Goal: Task Accomplishment & Management: Use online tool/utility

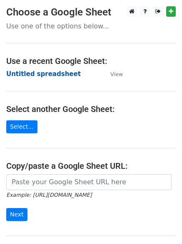
click at [52, 73] on strong "Untitled spreadsheet" at bounding box center [43, 74] width 75 height 8
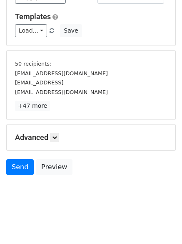
scroll to position [78, 0]
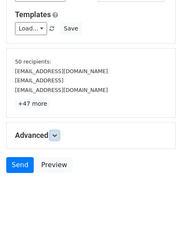
click at [57, 136] on icon at bounding box center [54, 135] width 5 height 5
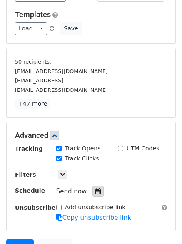
click at [96, 192] on icon at bounding box center [98, 191] width 5 height 6
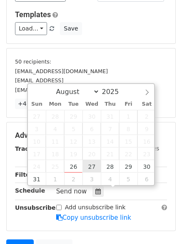
type input "2025-08-27 12:00"
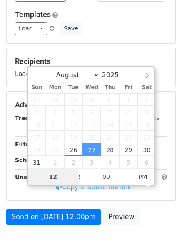
type input "1"
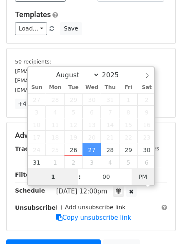
type input "2025-08-27 01:00"
type input "01"
click at [147, 176] on span "PM" at bounding box center [143, 176] width 23 height 17
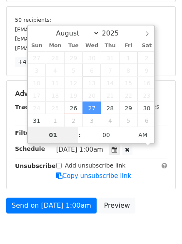
scroll to position [129, 0]
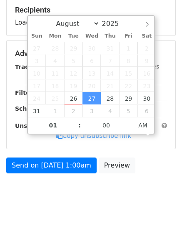
drag, startPoint x: 131, startPoint y: 184, endPoint x: 101, endPoint y: 186, distance: 30.6
click at [131, 184] on body "New Campaign Daily emails left: 50 Google Sheet: Untitled spreadsheet Variables…" at bounding box center [91, 43] width 182 height 333
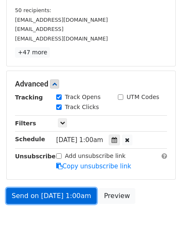
click at [68, 201] on link "Send on Aug 27 at 1:00am" at bounding box center [51, 196] width 91 height 16
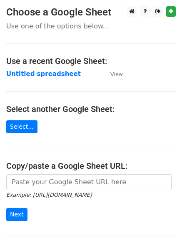
click at [53, 77] on strong "Untitled spreadsheet" at bounding box center [43, 74] width 75 height 8
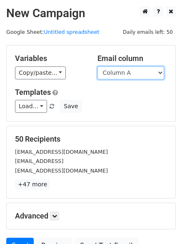
click at [144, 71] on select "Column A Column B Column C Column D Column E Column F" at bounding box center [131, 72] width 67 height 13
select select "Column B"
click at [98, 66] on select "Column A Column B Column C Column D Column E Column F" at bounding box center [131, 72] width 67 height 13
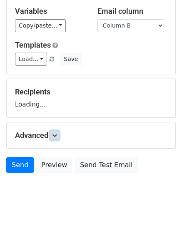
click at [56, 131] on link at bounding box center [54, 135] width 9 height 9
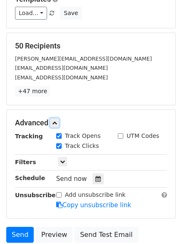
scroll to position [129, 0]
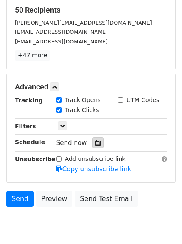
click at [96, 146] on icon at bounding box center [98, 143] width 5 height 6
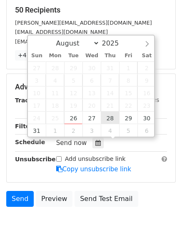
type input "2025-08-28 12:00"
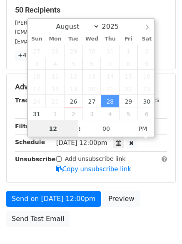
scroll to position [0, 0]
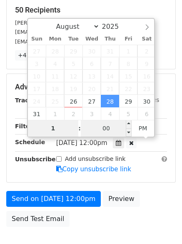
type input "1"
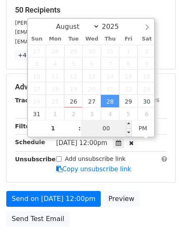
type input "2025-08-28 13:00"
type input "01"
click at [110, 127] on input "00" at bounding box center [106, 128] width 51 height 17
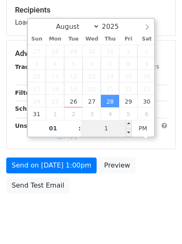
type input "11"
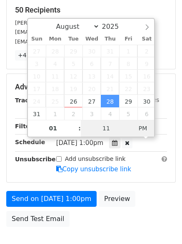
type input "2025-08-28 01:11"
click at [151, 130] on span "PM" at bounding box center [143, 128] width 23 height 17
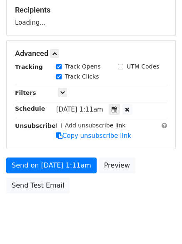
click at [134, 225] on body "New Campaign Daily emails left: 50 Google Sheet: Untitled spreadsheet Variables…" at bounding box center [91, 54] width 182 height 354
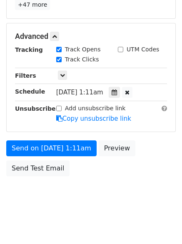
scroll to position [182, 0]
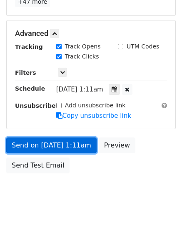
click at [75, 147] on link "Send on Aug 28 at 1:11am" at bounding box center [51, 145] width 91 height 16
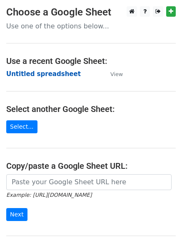
click at [57, 71] on strong "Untitled spreadsheet" at bounding box center [43, 74] width 75 height 8
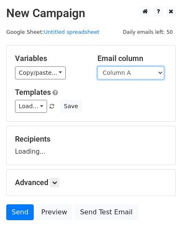
click at [129, 72] on select "Column A Column B Column C Column D Column E Column F" at bounding box center [131, 72] width 67 height 13
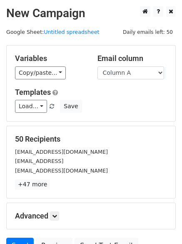
click at [127, 105] on div "Load... No templates saved Save" at bounding box center [91, 106] width 165 height 13
click at [130, 70] on select "Column A Column B Column C Column D Column E Column F" at bounding box center [131, 72] width 67 height 13
select select "Column C"
click at [98, 66] on select "Column A Column B Column C Column D Column E Column F" at bounding box center [131, 72] width 67 height 13
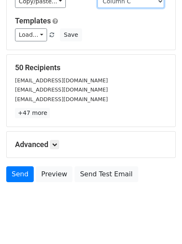
scroll to position [81, 0]
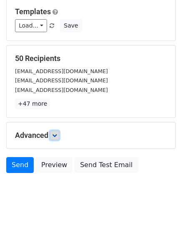
click at [57, 133] on icon at bounding box center [54, 135] width 5 height 5
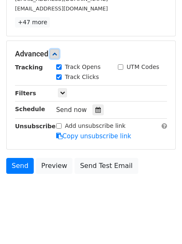
scroll to position [162, 0]
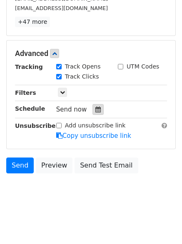
click at [97, 111] on div at bounding box center [98, 109] width 11 height 11
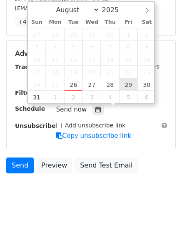
type input "2025-08-29 12:00"
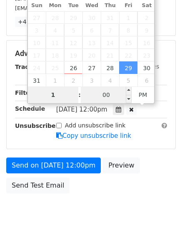
type input "1"
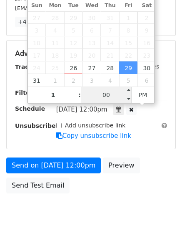
type input "2025-08-29 13:00"
type input "01"
click at [113, 96] on input "00" at bounding box center [106, 94] width 51 height 17
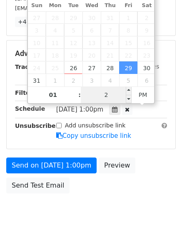
type input "22"
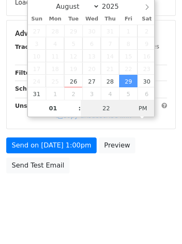
type input "2025-08-29 01:22"
click at [144, 111] on span "AM" at bounding box center [143, 108] width 23 height 17
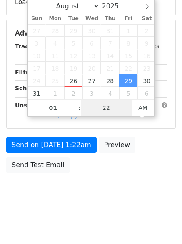
scroll to position [149, 0]
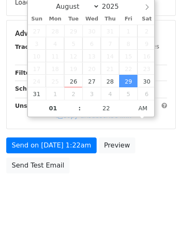
click at [89, 198] on body "New Campaign Daily emails left: 50 Google Sheet: Untitled spreadsheet Variables…" at bounding box center [91, 34] width 182 height 354
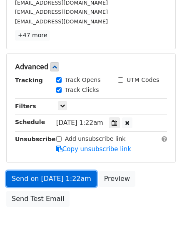
click at [81, 174] on link "Send on Aug 29 at 1:22am" at bounding box center [51, 179] width 91 height 16
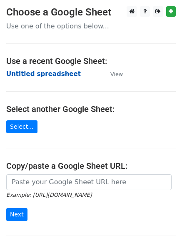
click at [47, 75] on strong "Untitled spreadsheet" at bounding box center [43, 74] width 75 height 8
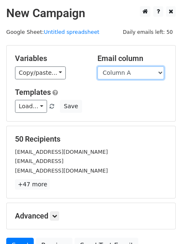
click at [116, 66] on select "Column A Column B Column C Column D Column E Column F" at bounding box center [131, 72] width 67 height 13
select select "Column D"
click at [98, 66] on select "Column A Column B Column C Column D Column E Column F" at bounding box center [131, 72] width 67 height 13
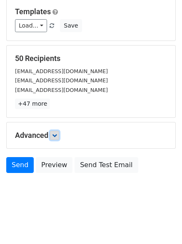
click at [57, 137] on icon at bounding box center [54, 135] width 5 height 5
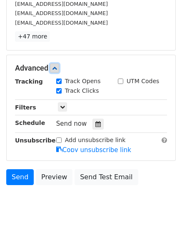
scroll to position [153, 0]
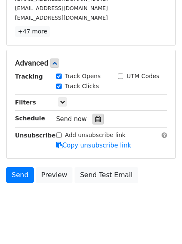
click at [96, 118] on icon at bounding box center [98, 119] width 5 height 6
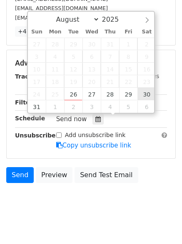
type input "2025-08-30 12:00"
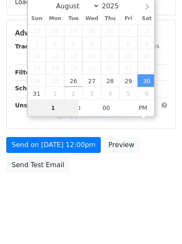
scroll to position [149, 0]
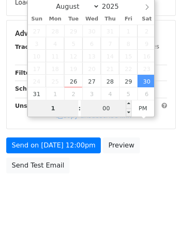
type input "1"
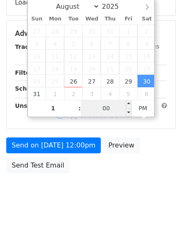
type input "2025-08-30 13:00"
type input "01"
click at [113, 110] on input "00" at bounding box center [106, 108] width 51 height 17
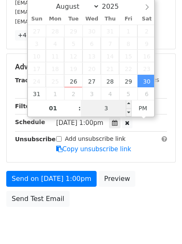
type input "33"
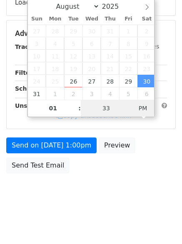
type input "2025-08-30 01:33"
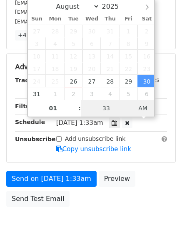
click at [141, 108] on span "AM" at bounding box center [143, 108] width 23 height 17
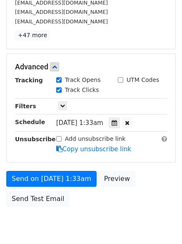
click at [110, 202] on div "Send on Aug 30 at 1:33am Preview Send Test Email" at bounding box center [91, 191] width 182 height 40
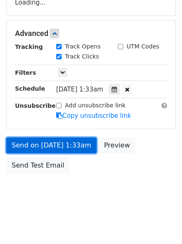
click at [75, 144] on link "Send on Aug 30 at 1:33am" at bounding box center [51, 145] width 91 height 16
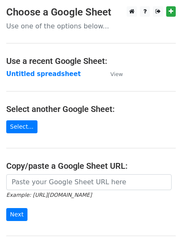
click at [37, 78] on td "Untitled spreadsheet" at bounding box center [54, 74] width 96 height 10
click at [42, 77] on strong "Untitled spreadsheet" at bounding box center [43, 74] width 75 height 8
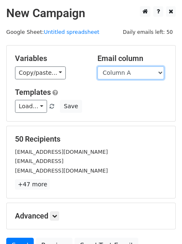
click at [130, 72] on select "Column A Column B Column C Column D Column E Column F" at bounding box center [131, 72] width 67 height 13
select select "Column E"
click at [98, 66] on select "Column A Column B Column C Column D Column E Column F" at bounding box center [131, 72] width 67 height 13
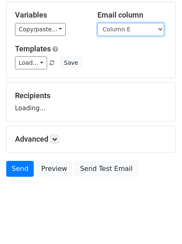
scroll to position [47, 0]
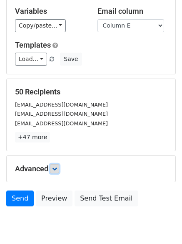
click at [53, 165] on link at bounding box center [54, 168] width 9 height 9
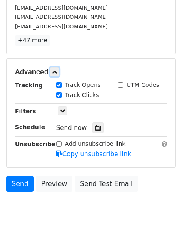
scroll to position [162, 0]
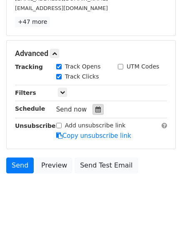
click at [96, 111] on icon at bounding box center [98, 109] width 5 height 6
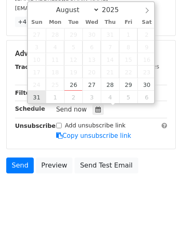
type input "2025-08-31 12:00"
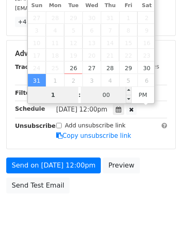
type input "1"
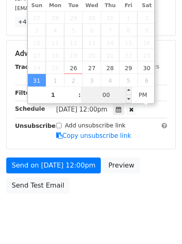
type input "2025-08-31 13:00"
type input "01"
click at [111, 97] on input "00" at bounding box center [106, 94] width 51 height 17
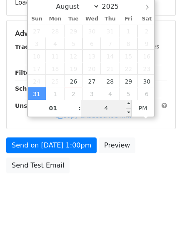
type input "44"
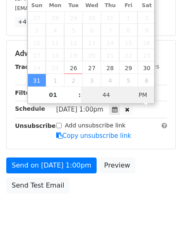
type input "2025-08-31 01:44"
click at [146, 98] on span "PM" at bounding box center [143, 94] width 23 height 17
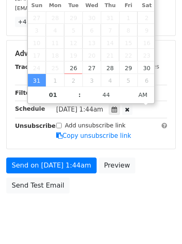
click at [121, 197] on body "New Campaign Daily emails left: 50 Google Sheet: Untitled spreadsheet Variables…" at bounding box center [91, 37] width 182 height 387
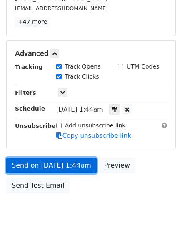
click at [79, 161] on link "Send on Aug 31 at 1:44am" at bounding box center [51, 165] width 91 height 16
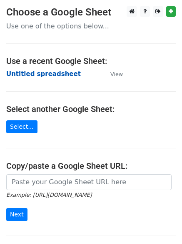
click at [67, 74] on strong "Untitled spreadsheet" at bounding box center [43, 74] width 75 height 8
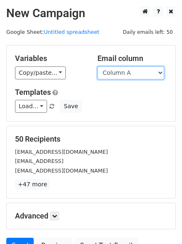
drag, startPoint x: 0, startPoint y: 0, endPoint x: 140, endPoint y: 75, distance: 158.5
click at [140, 75] on select "Column A Column B Column C Column D Column E Column F" at bounding box center [131, 72] width 67 height 13
select select "Column F"
click at [98, 66] on select "Column A Column B Column C Column D Column E Column F" at bounding box center [131, 72] width 67 height 13
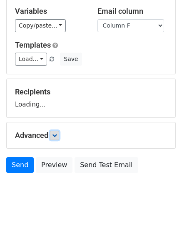
click at [55, 135] on icon at bounding box center [54, 135] width 5 height 5
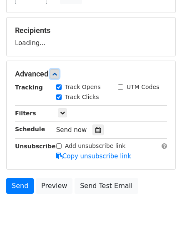
scroll to position [117, 0]
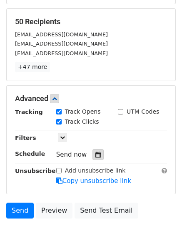
click at [97, 153] on icon at bounding box center [98, 155] width 5 height 6
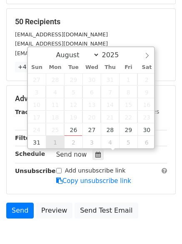
type input "[DATE] 12:00"
select select "8"
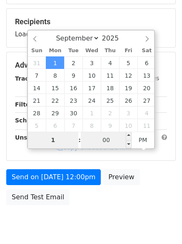
type input "1"
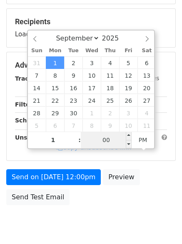
type input "[DATE] 13:00"
type input "01"
click at [114, 142] on input "00" at bounding box center [106, 139] width 51 height 17
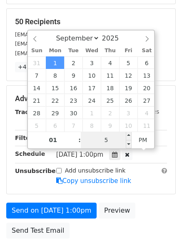
type input "55"
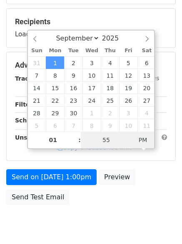
type input "[DATE] 01:55"
click at [142, 140] on span "PM" at bounding box center [143, 139] width 23 height 17
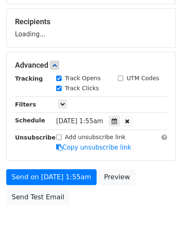
click at [121, 221] on body "New Campaign Daily emails left: 50 Google Sheet: Untitled spreadsheet Variables…" at bounding box center [91, 66] width 182 height 354
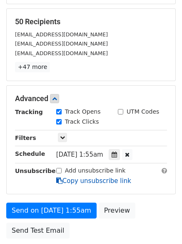
scroll to position [159, 0]
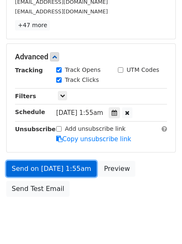
click at [66, 164] on link "Send on [DATE] 1:55am" at bounding box center [51, 169] width 91 height 16
